Goal: Task Accomplishment & Management: Use online tool/utility

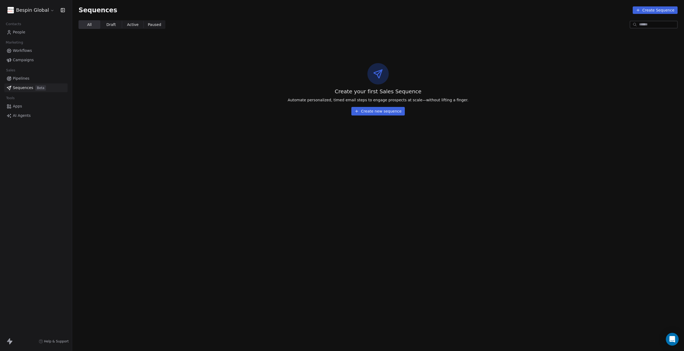
click at [21, 57] on link "Campaigns" at bounding box center [35, 60] width 63 height 9
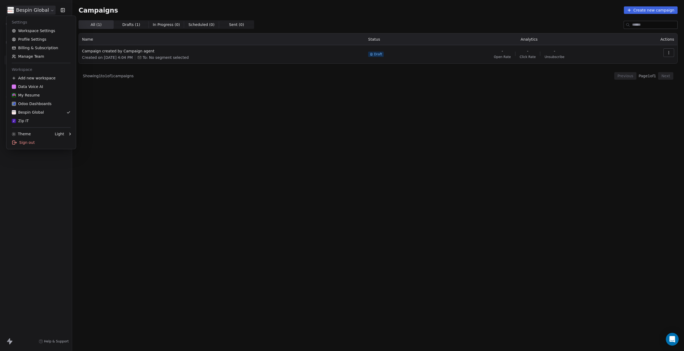
click at [40, 8] on html "Bespin Global Contacts People Marketing Workflows Campaigns Sales Pipelines Seq…" at bounding box center [342, 175] width 684 height 351
click at [32, 32] on link "Workspace Settings" at bounding box center [41, 30] width 65 height 9
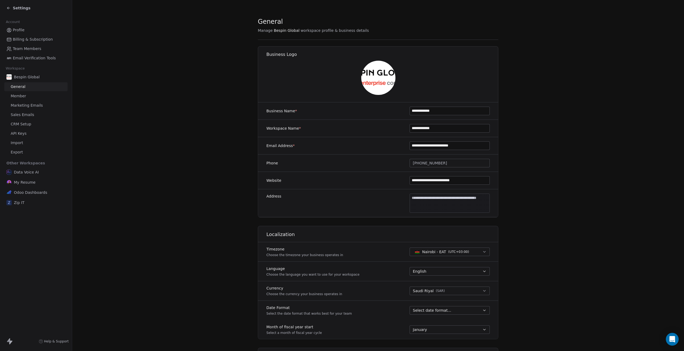
click at [5, 3] on div "Settings" at bounding box center [36, 8] width 72 height 16
click at [10, 9] on icon at bounding box center [8, 8] width 4 height 4
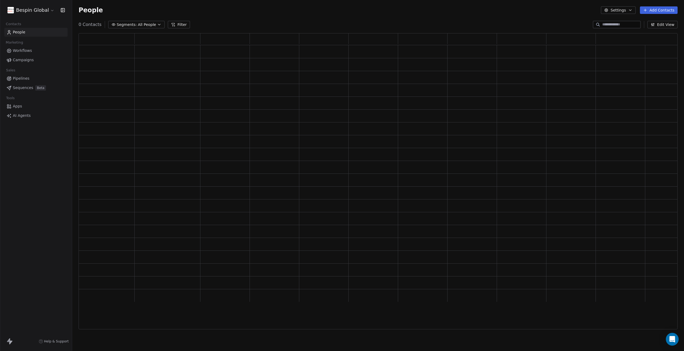
scroll to position [292, 594]
click at [31, 11] on html "Bespin Global Contacts People Marketing Workflows Campaigns Sales Pipelines Seq…" at bounding box center [342, 175] width 684 height 351
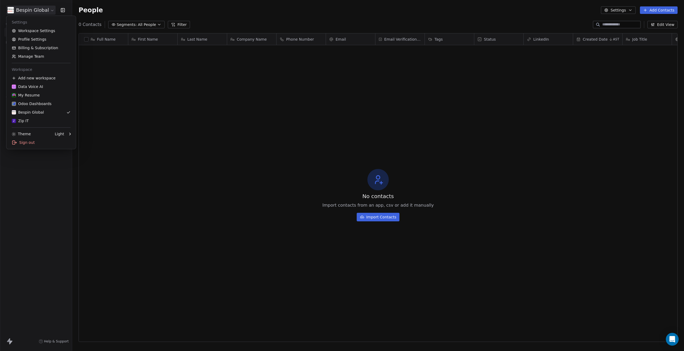
scroll to position [304, 607]
click at [39, 87] on div "Data Voice AI" at bounding box center [27, 86] width 31 height 5
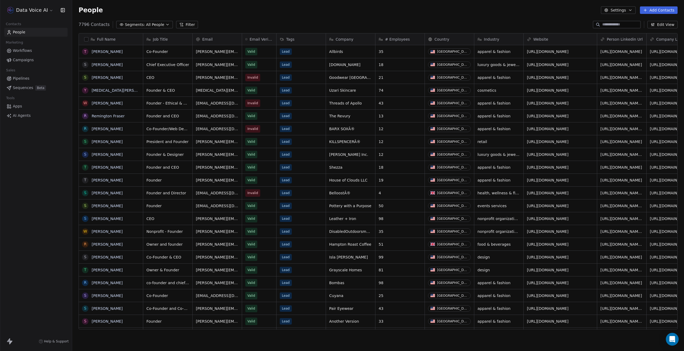
scroll to position [304, 607]
click at [21, 60] on span "Campaigns" at bounding box center [23, 60] width 21 height 6
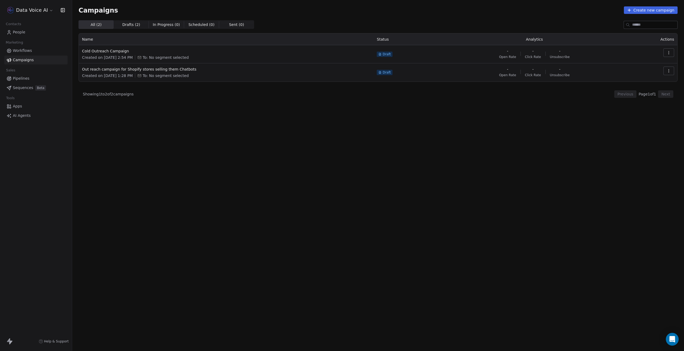
click at [43, 10] on html "Data Voice AI Contacts People Marketing Workflows Campaigns Sales Pipelines Seq…" at bounding box center [342, 175] width 684 height 351
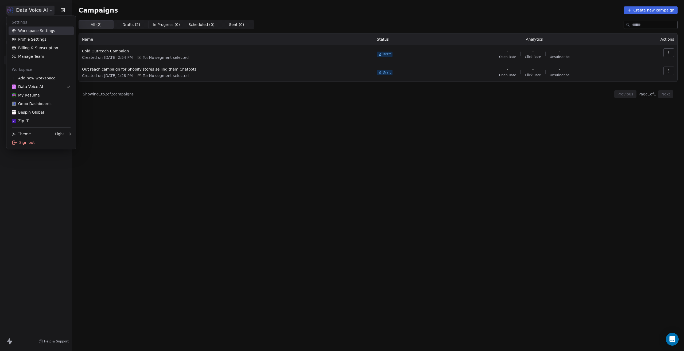
click at [45, 32] on link "Workspace Settings" at bounding box center [41, 30] width 65 height 9
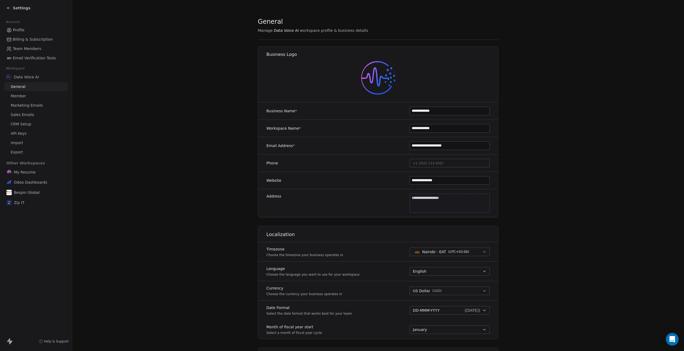
click at [25, 113] on span "Sales Emails" at bounding box center [22, 115] width 23 height 6
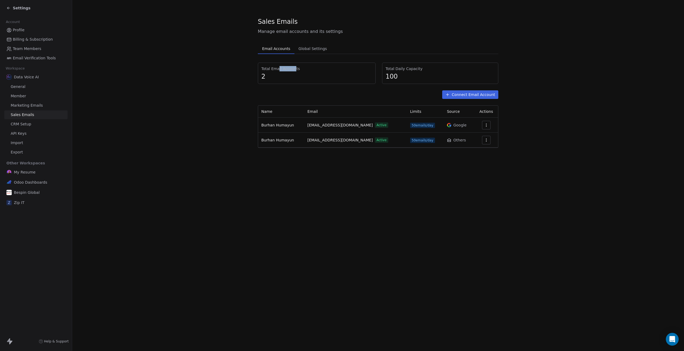
drag, startPoint x: 280, startPoint y: 66, endPoint x: 299, endPoint y: 67, distance: 18.8
click at [297, 67] on div "Total Email Accounts 2" at bounding box center [317, 72] width 118 height 21
click at [344, 80] on span "2" at bounding box center [316, 76] width 111 height 8
click at [483, 139] on button "button" at bounding box center [486, 140] width 9 height 9
click at [301, 186] on html "Settings Account Profile Billing & Subscription Team Members Email Verification…" at bounding box center [342, 175] width 684 height 351
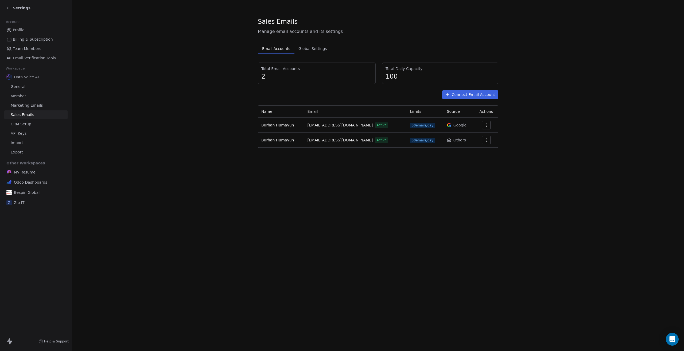
click at [487, 139] on icon "button" at bounding box center [486, 140] width 4 height 4
click at [477, 150] on span "Settings" at bounding box center [478, 152] width 15 height 6
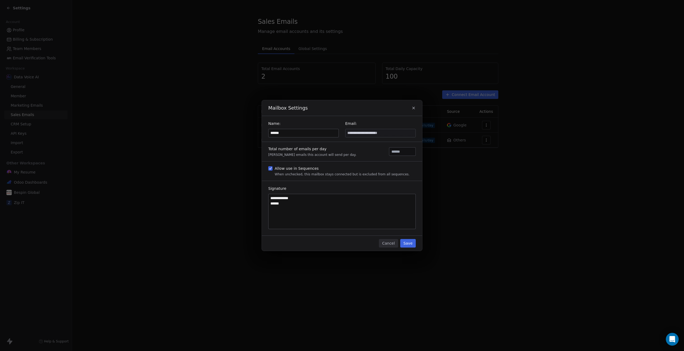
click at [412, 109] on icon "button" at bounding box center [413, 108] width 4 height 4
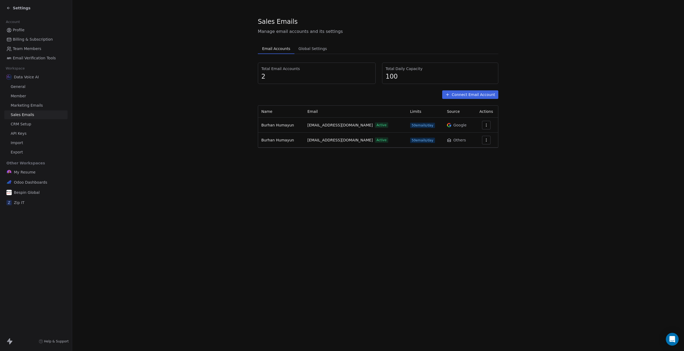
click at [18, 124] on span "CRM Setup" at bounding box center [21, 124] width 21 height 6
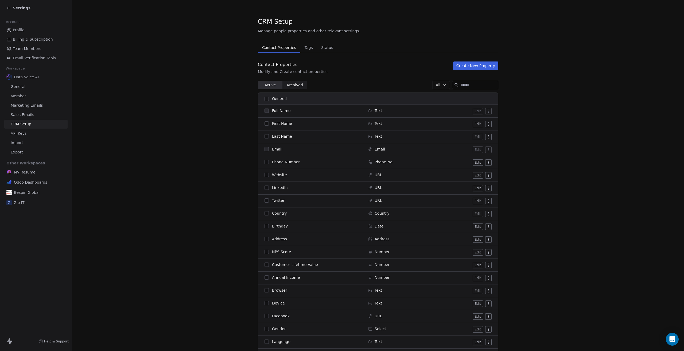
click at [20, 105] on span "Marketing Emails" at bounding box center [27, 106] width 32 height 6
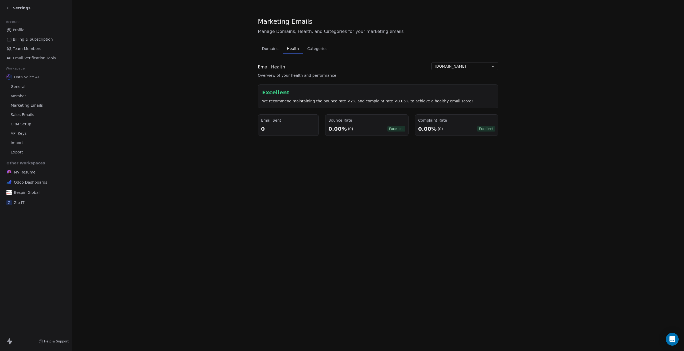
click at [291, 48] on span "Health" at bounding box center [293, 48] width 16 height 7
click at [315, 51] on span "Categories" at bounding box center [317, 48] width 24 height 7
click at [293, 49] on span "Health" at bounding box center [293, 48] width 16 height 7
click at [459, 66] on span "[DOMAIN_NAME]" at bounding box center [449, 67] width 31 height 6
click at [193, 80] on html "Settings Account Profile Billing & Subscription Team Members Email Verification…" at bounding box center [342, 175] width 684 height 351
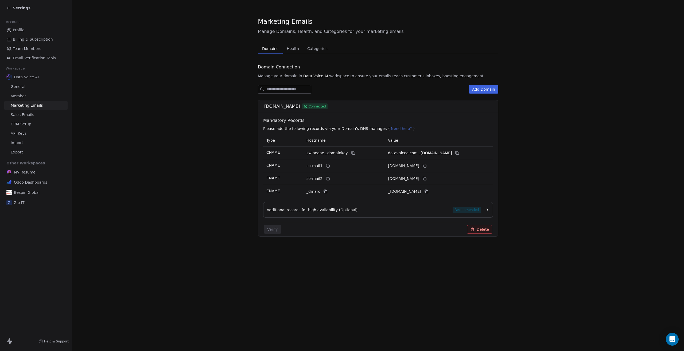
click at [270, 51] on span "Domains" at bounding box center [270, 48] width 21 height 7
click at [450, 210] on div "Additional records for high availability (Optional) Recommended" at bounding box center [373, 209] width 214 height 6
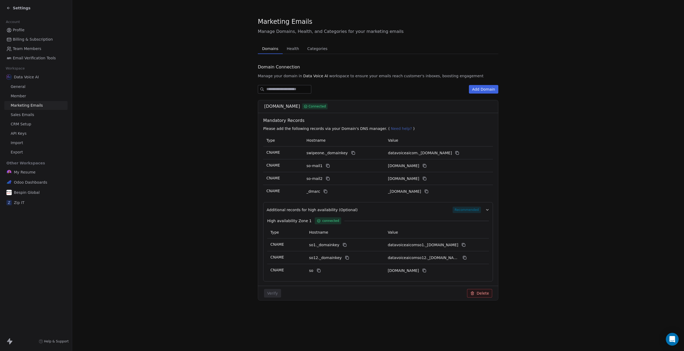
click at [289, 50] on span "Health" at bounding box center [292, 48] width 17 height 7
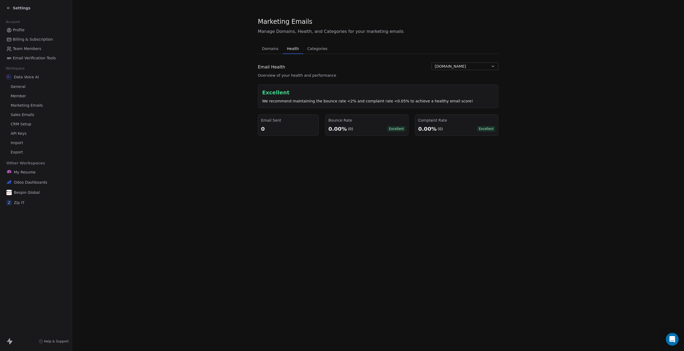
click at [23, 123] on span "CRM Setup" at bounding box center [21, 124] width 21 height 6
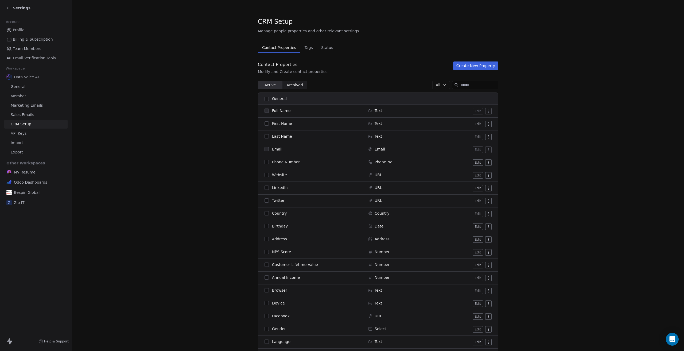
click at [15, 21] on div "Account Profile Billing & Subscription Team Members Email Verification Tools Wo…" at bounding box center [36, 111] width 72 height 191
click at [15, 10] on span "Settings" at bounding box center [22, 7] width 18 height 5
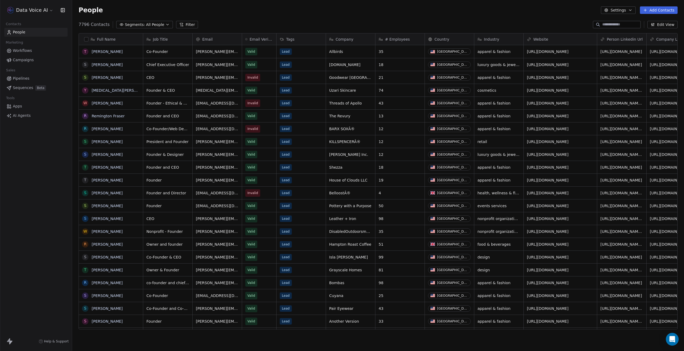
scroll to position [304, 607]
click at [45, 16] on div "Data Voice AI" at bounding box center [36, 10] width 72 height 20
click at [41, 14] on html "Data Voice AI Contacts People Marketing Workflows Campaigns Sales Pipelines Seq…" at bounding box center [342, 175] width 684 height 351
click at [38, 247] on html "Data Voice AI Contacts People Marketing Workflows Campaigns Sales Pipelines Seq…" at bounding box center [342, 175] width 684 height 351
click at [28, 51] on span "Workflows" at bounding box center [22, 51] width 19 height 6
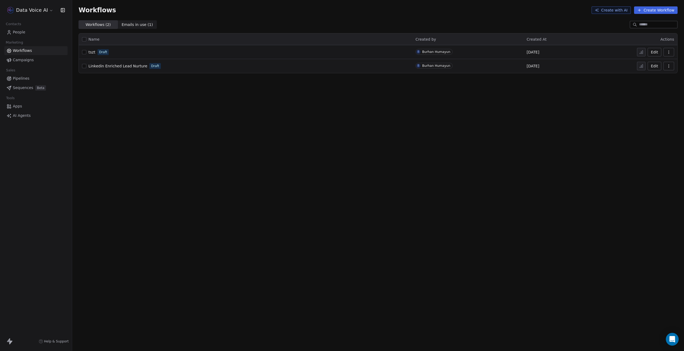
click at [21, 61] on span "Campaigns" at bounding box center [23, 60] width 21 height 6
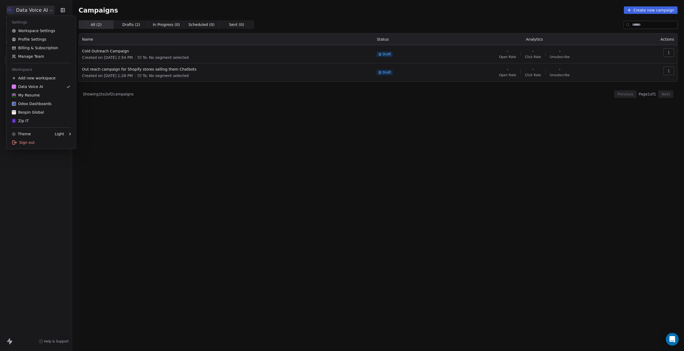
click at [26, 10] on html "Data Voice AI Contacts People Marketing Workflows Campaigns Sales Pipelines Seq…" at bounding box center [342, 175] width 684 height 351
click at [32, 113] on div "Bespin Global" at bounding box center [28, 111] width 32 height 5
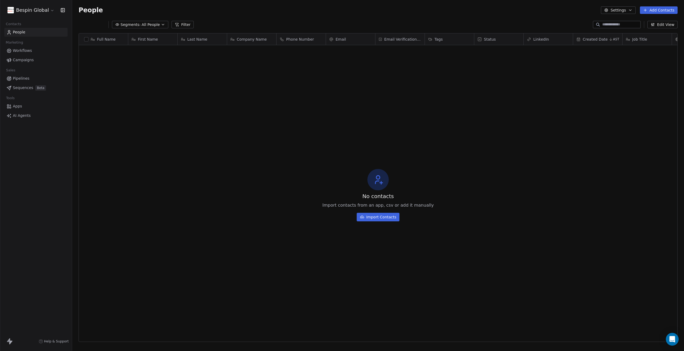
scroll to position [304, 607]
click at [279, 132] on div "No contacts Import contacts from an app, csv or add it manually Import Contacts" at bounding box center [378, 194] width 598 height 297
click at [24, 87] on span "Sequences" at bounding box center [23, 88] width 20 height 6
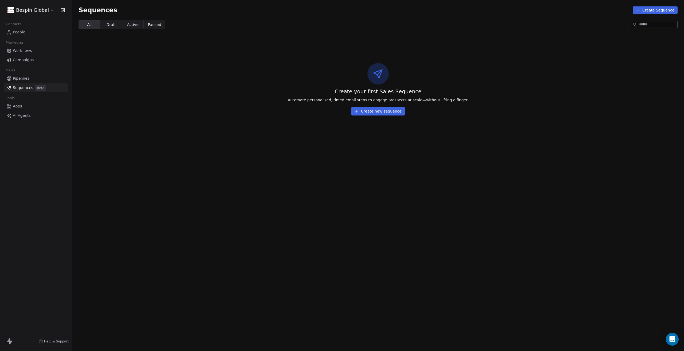
click at [370, 110] on button "Create new sequence" at bounding box center [377, 111] width 53 height 9
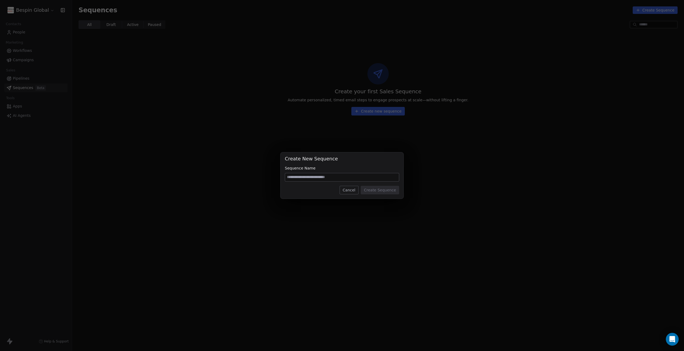
click at [340, 172] on div "Create New Sequence Sequence Name Cancel Create Sequence" at bounding box center [341, 175] width 123 height 46
click at [335, 178] on input at bounding box center [342, 177] width 114 height 8
type input "**********"
drag, startPoint x: 379, startPoint y: 191, endPoint x: 351, endPoint y: 174, distance: 32.6
click at [353, 174] on div "**********" at bounding box center [341, 175] width 123 height 46
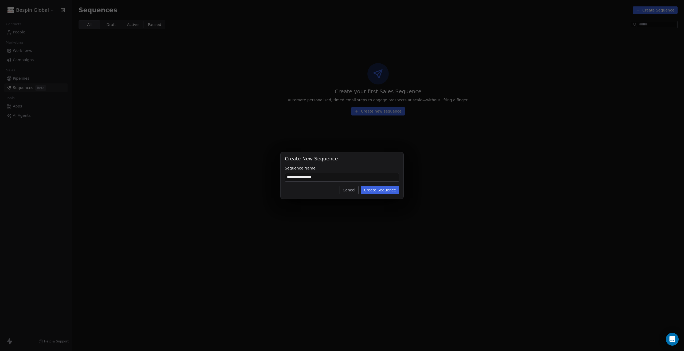
click at [371, 187] on button "Create Sequence" at bounding box center [379, 190] width 38 height 9
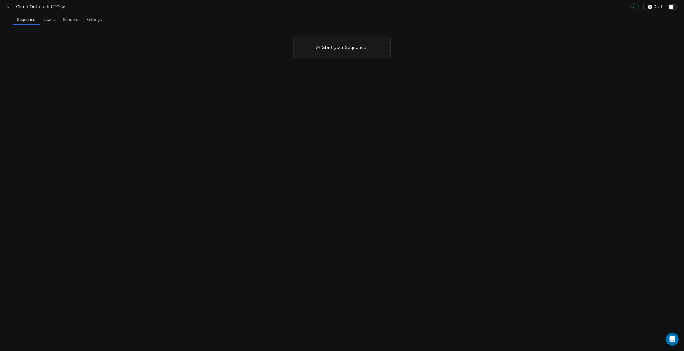
click at [345, 50] on span "Start your Sequence" at bounding box center [344, 47] width 44 height 6
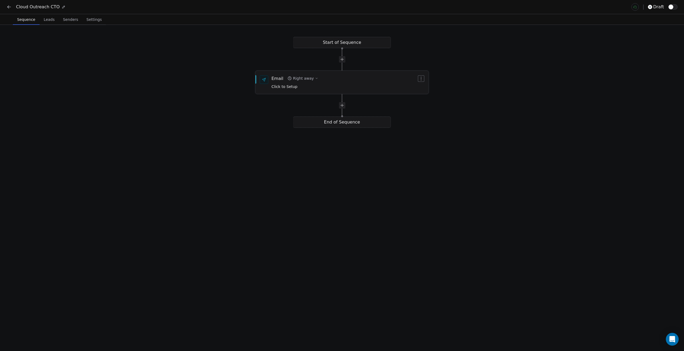
drag, startPoint x: 292, startPoint y: 84, endPoint x: 286, endPoint y: 88, distance: 8.1
click at [286, 88] on div "Click to Setup" at bounding box center [294, 86] width 47 height 6
click at [286, 88] on span "Click to Setup" at bounding box center [284, 86] width 26 height 4
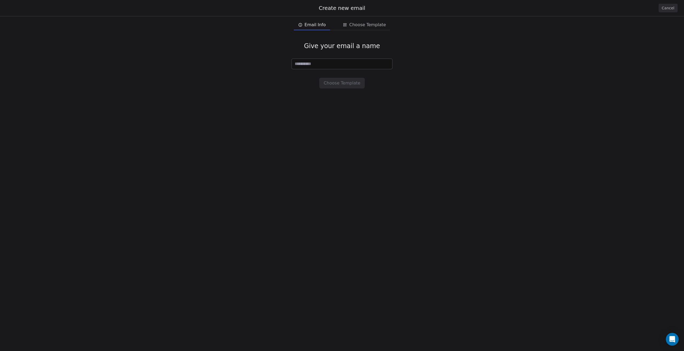
click at [346, 65] on input at bounding box center [342, 64] width 100 height 10
type input "******"
click at [338, 87] on button "Choose Template" at bounding box center [341, 83] width 45 height 11
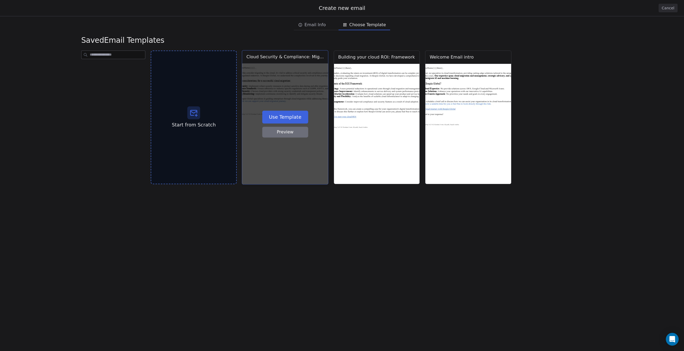
click at [291, 130] on button "Preview" at bounding box center [285, 132] width 46 height 11
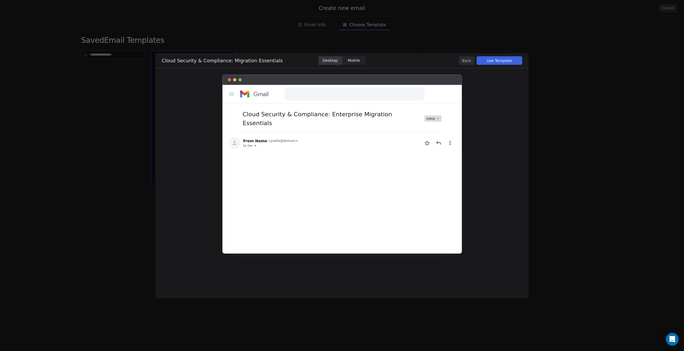
click at [354, 59] on span "Mobile" at bounding box center [353, 61] width 12 height 6
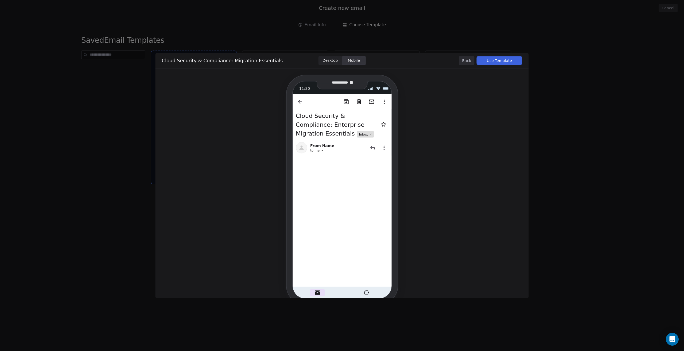
click at [468, 59] on button "Back" at bounding box center [466, 60] width 15 height 9
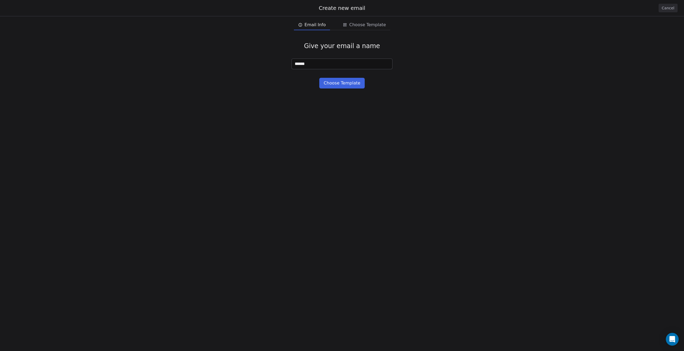
click at [313, 24] on span "Email Info" at bounding box center [314, 25] width 21 height 6
click at [357, 23] on span "Choose Template" at bounding box center [367, 25] width 37 height 6
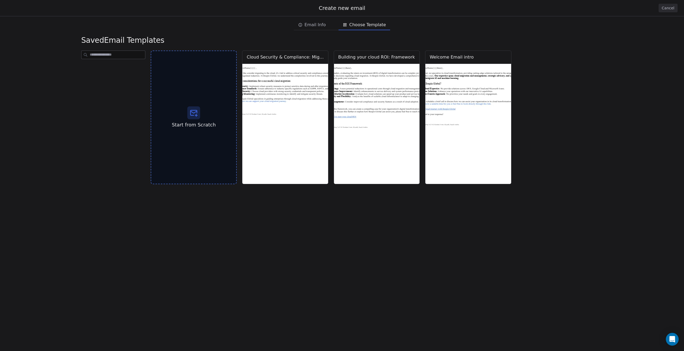
click at [318, 24] on span "Email Info" at bounding box center [314, 25] width 21 height 6
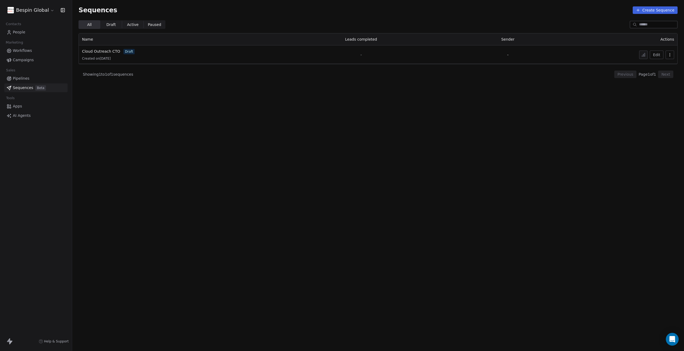
click at [20, 51] on span "Workflows" at bounding box center [22, 51] width 19 height 6
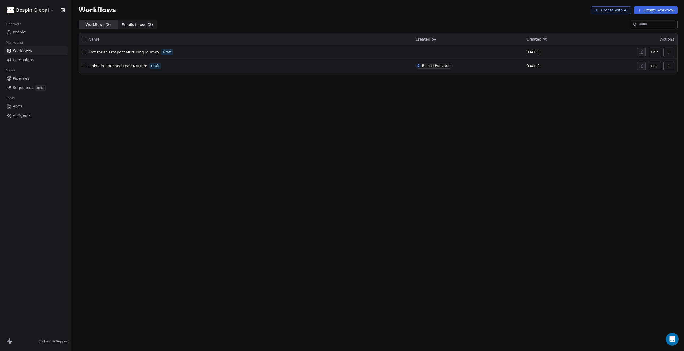
click at [140, 53] on span "Enterprise Prospect Nurturing Journey" at bounding box center [123, 52] width 71 height 4
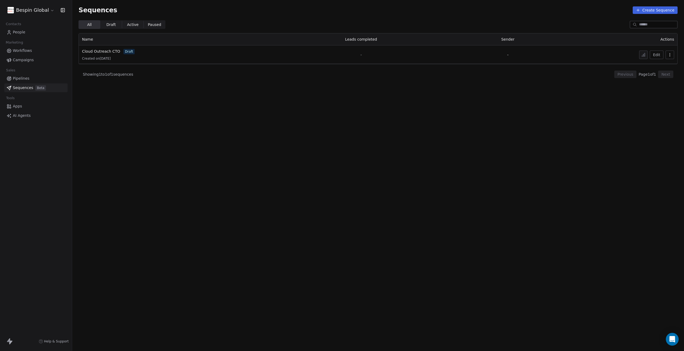
click at [21, 59] on span "Campaigns" at bounding box center [23, 60] width 21 height 6
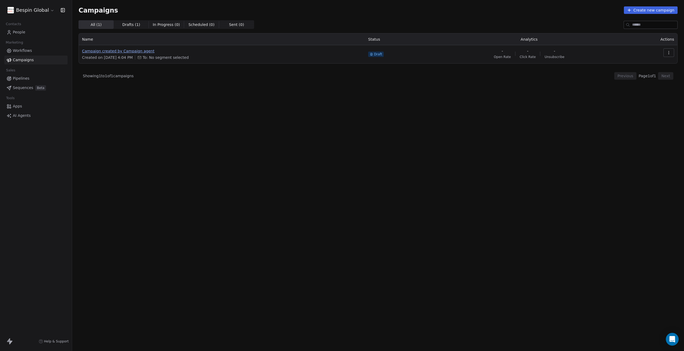
click at [135, 52] on span "Campaign created by Campaign agent" at bounding box center [222, 50] width 280 height 5
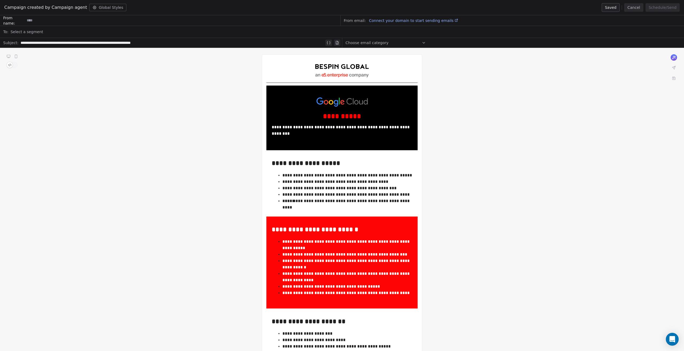
click at [638, 6] on button "Cancel" at bounding box center [633, 7] width 19 height 9
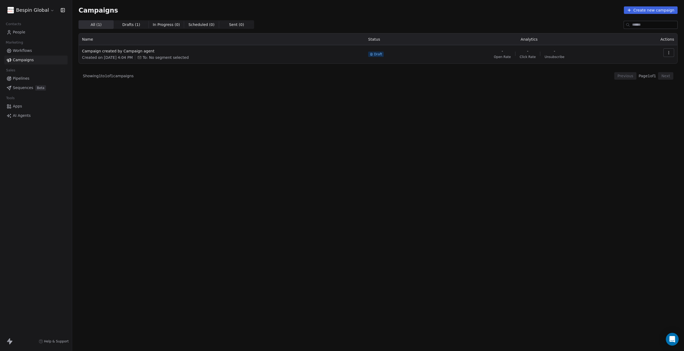
click at [20, 89] on span "Sequences" at bounding box center [23, 88] width 20 height 6
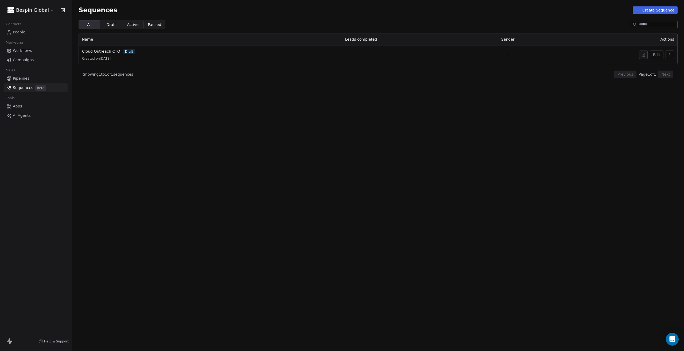
click at [140, 23] on span "Active Active" at bounding box center [133, 24] width 22 height 9
click at [151, 25] on span "Paused" at bounding box center [154, 25] width 13 height 6
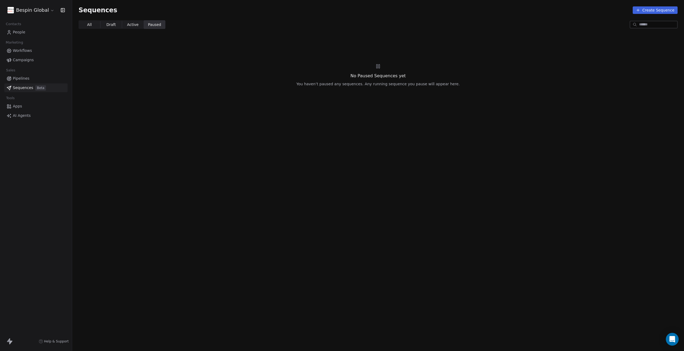
click at [107, 24] on span "Draft" at bounding box center [110, 25] width 9 height 6
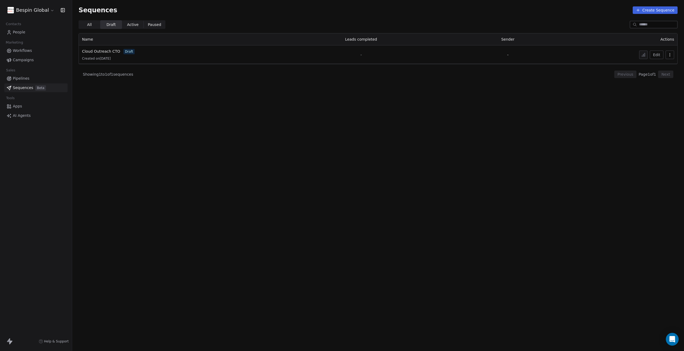
click at [92, 25] on span "All All" at bounding box center [90, 24] width 22 height 9
click at [100, 53] on span "Cloud Outreach CTO" at bounding box center [101, 51] width 38 height 4
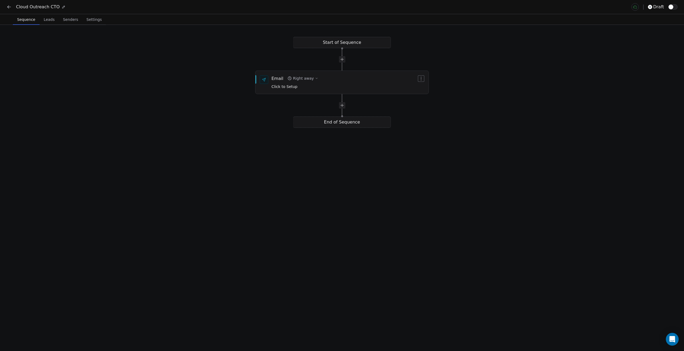
click at [96, 21] on span "Settings" at bounding box center [93, 19] width 19 height 7
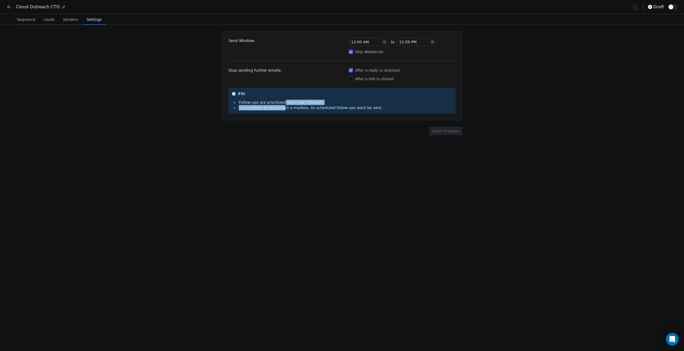
drag, startPoint x: 281, startPoint y: 104, endPoint x: 278, endPoint y: 106, distance: 3.0
click at [278, 106] on ul "Follow-ups are prioritized over new outreach. If you delete or disconnect a mai…" at bounding box center [308, 105] width 148 height 11
click at [278, 106] on li "If you delete or disconnect a mailbox, its scheduled follow-ups wont be sent." at bounding box center [308, 107] width 148 height 5
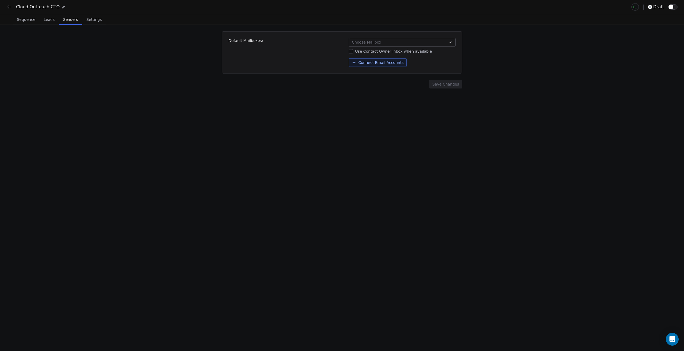
click at [74, 21] on span "Senders" at bounding box center [70, 19] width 19 height 7
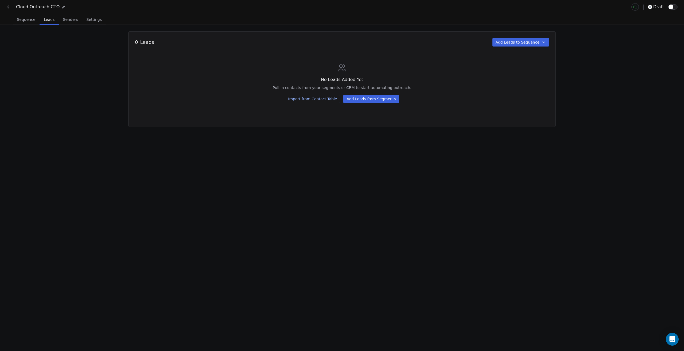
click at [48, 22] on span "Leads" at bounding box center [49, 19] width 15 height 7
click at [21, 17] on span "Sequence" at bounding box center [26, 19] width 23 height 7
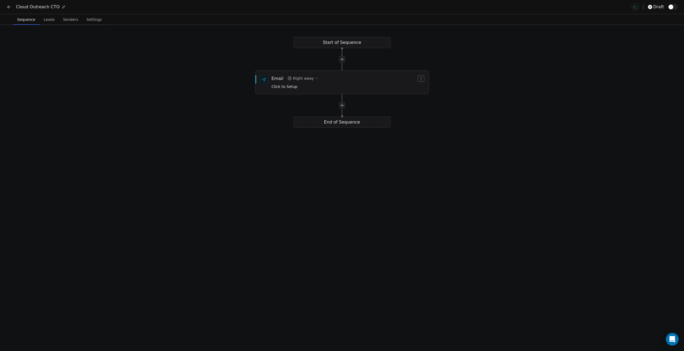
click at [282, 82] on div "Email Right away Click to Setup" at bounding box center [294, 82] width 47 height 14
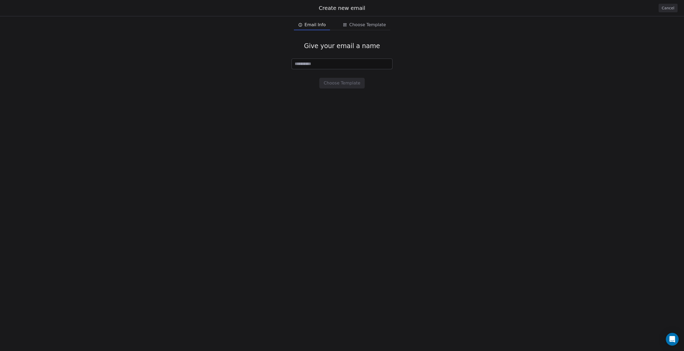
click at [311, 26] on span "Email Info" at bounding box center [314, 25] width 21 height 6
click at [308, 67] on input at bounding box center [342, 64] width 100 height 10
type input "******"
click at [330, 85] on button "Choose Template" at bounding box center [341, 83] width 45 height 11
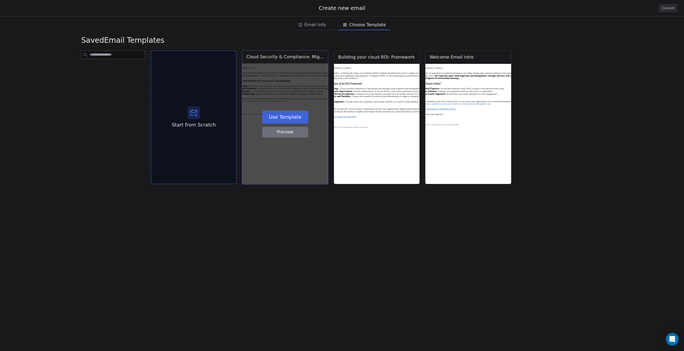
click at [284, 134] on button "Preview" at bounding box center [285, 132] width 46 height 11
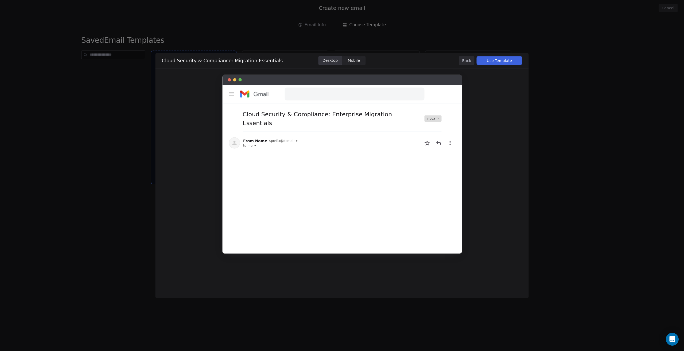
click at [464, 60] on button "Back" at bounding box center [466, 60] width 15 height 9
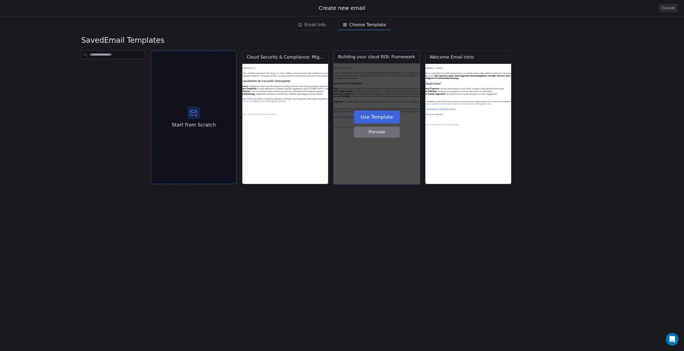
click at [375, 129] on button "Preview" at bounding box center [377, 132] width 46 height 11
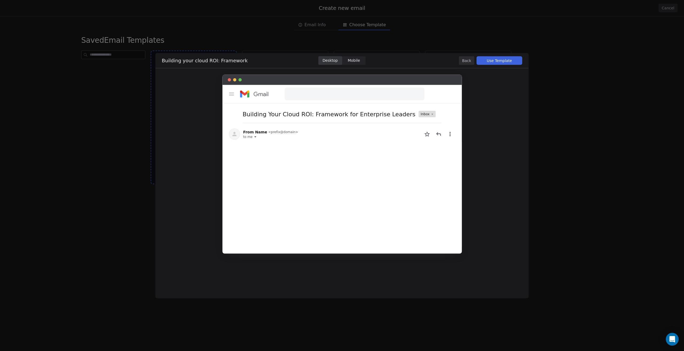
click at [465, 60] on button "Back" at bounding box center [466, 60] width 15 height 9
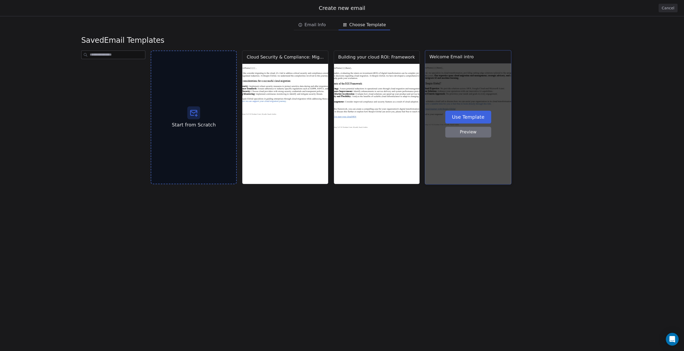
click at [462, 131] on button "Preview" at bounding box center [468, 132] width 46 height 11
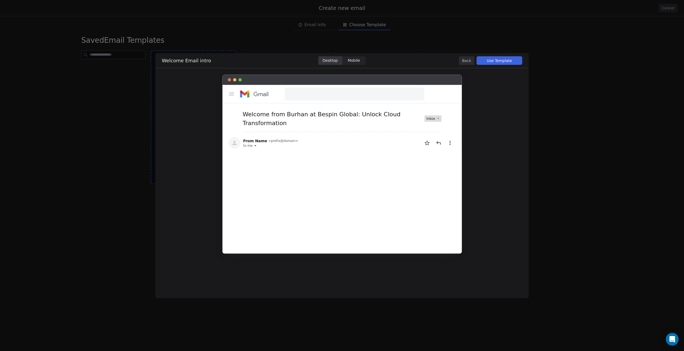
click at [354, 58] on span "Mobile" at bounding box center [353, 61] width 12 height 6
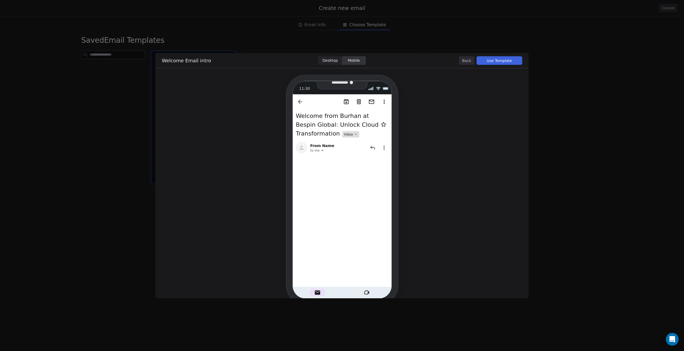
click at [327, 63] on span "Desktop Desktop" at bounding box center [330, 60] width 24 height 9
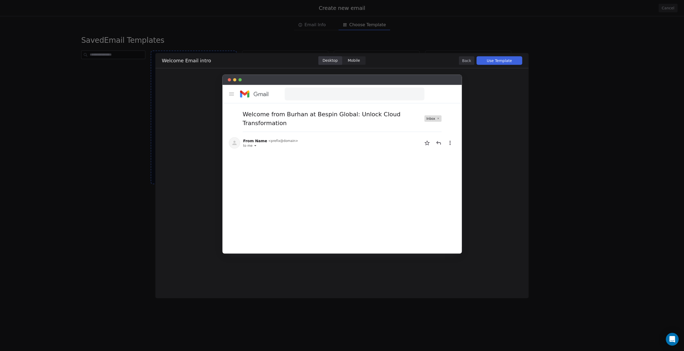
click at [395, 79] on div at bounding box center [341, 80] width 239 height 10
drag, startPoint x: 360, startPoint y: 58, endPoint x: 362, endPoint y: 56, distance: 2.8
click at [360, 58] on span "Mobile Mobile" at bounding box center [354, 60] width 24 height 9
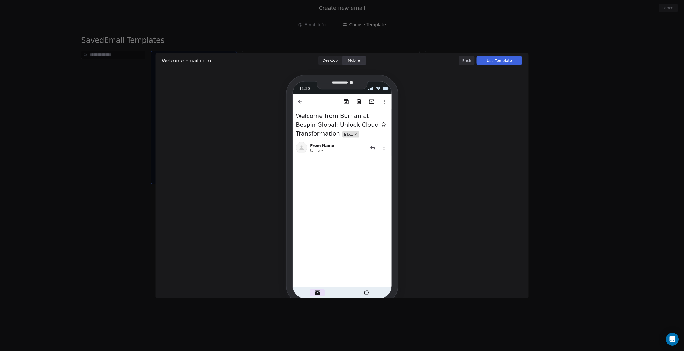
click at [327, 59] on span "Desktop" at bounding box center [329, 61] width 15 height 6
